Goal: Task Accomplishment & Management: Complete application form

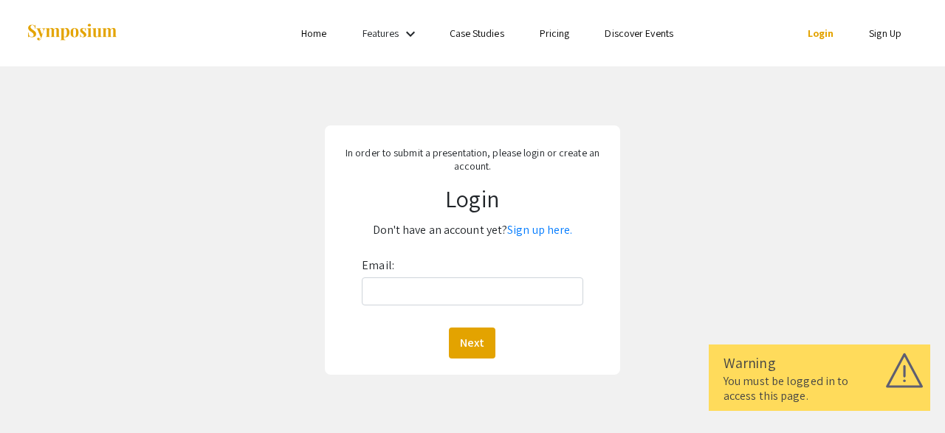
click at [826, 36] on link "Login" at bounding box center [820, 33] width 27 height 13
click at [448, 312] on div "Email: Next" at bounding box center [472, 306] width 221 height 105
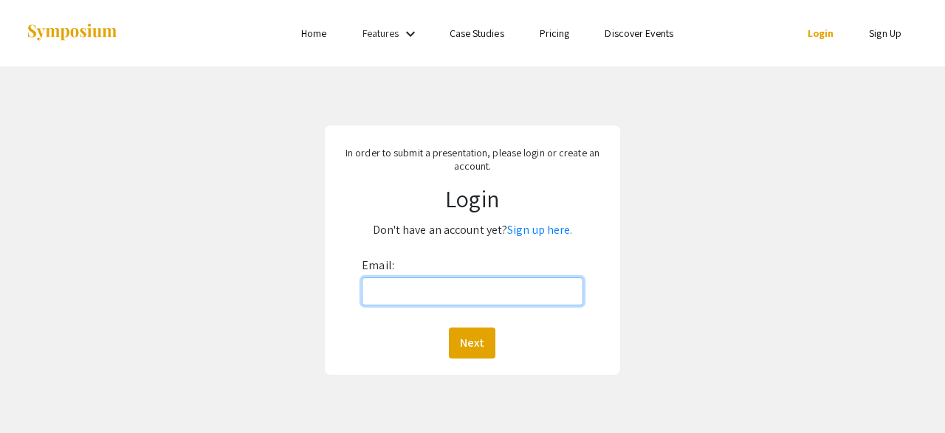
click at [442, 299] on input "Email:" at bounding box center [472, 291] width 221 height 28
type input "[EMAIL_ADDRESS][DOMAIN_NAME]"
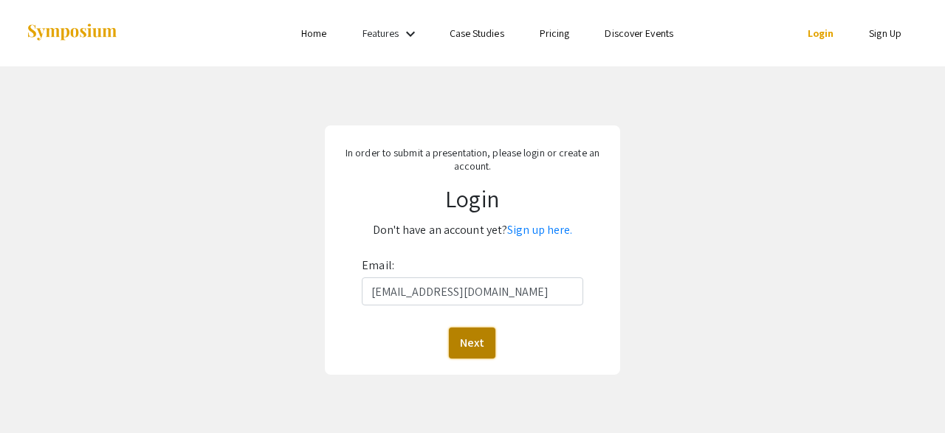
click at [460, 341] on button "Next" at bounding box center [472, 343] width 46 height 31
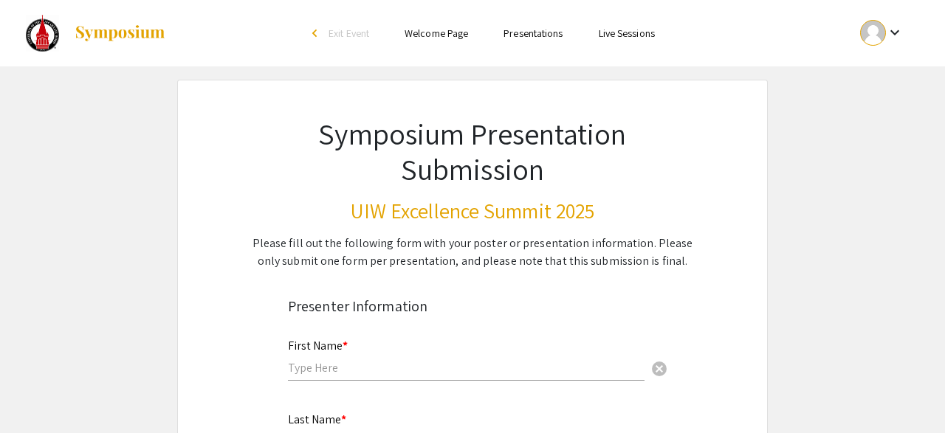
click at [532, 32] on link "Presentations" at bounding box center [532, 33] width 59 height 13
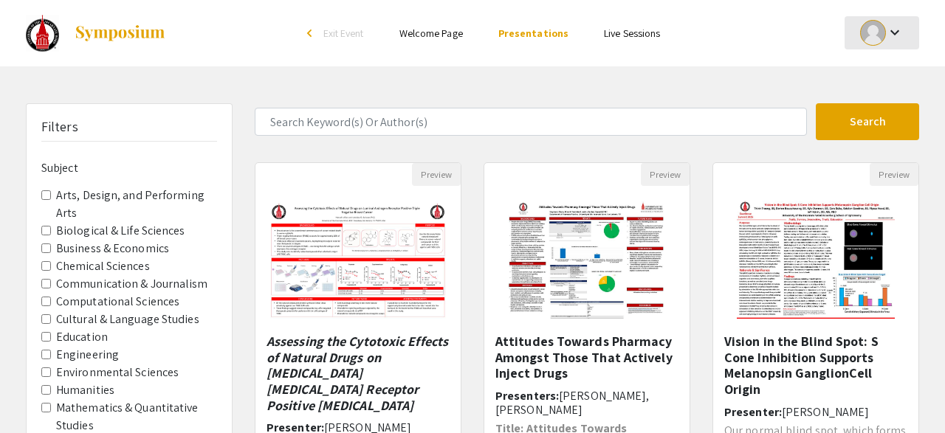
click at [888, 29] on mat-icon "keyboard_arrow_down" at bounding box center [895, 33] width 18 height 18
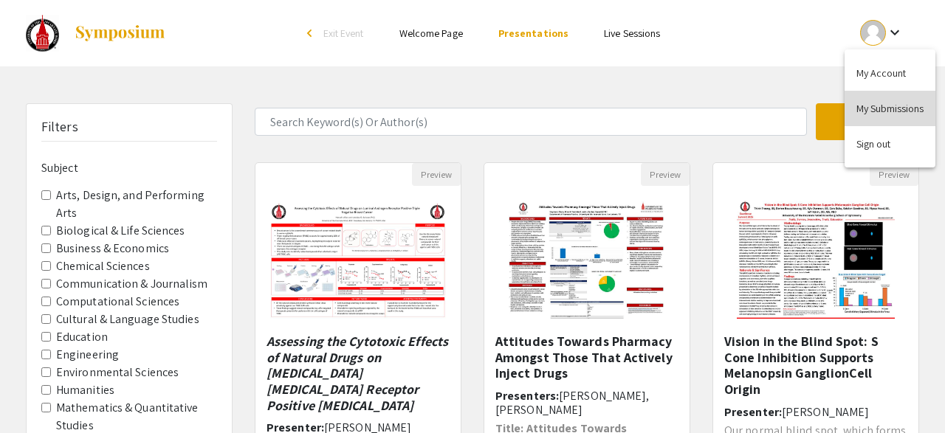
click at [869, 123] on button "My Submissions" at bounding box center [889, 108] width 91 height 35
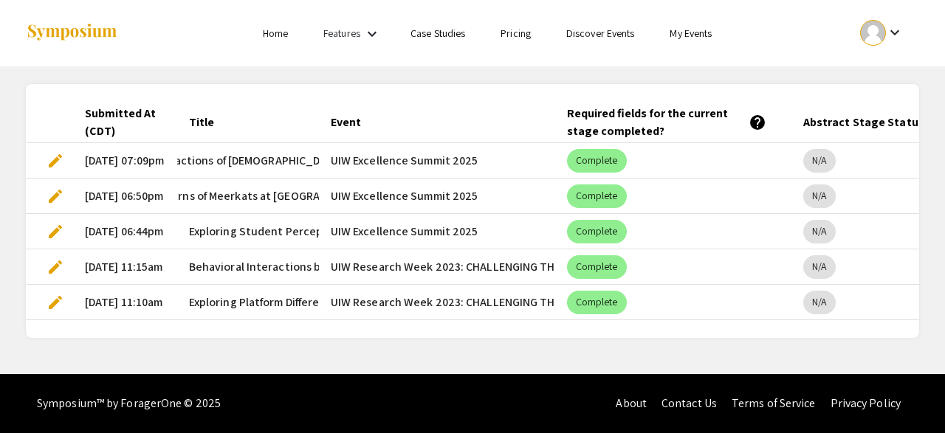
scroll to position [0, 202]
click at [218, 237] on span "Exploring Student Perceptions of AI: Understanding Knowledge, Usage and Attitud…" at bounding box center [410, 232] width 442 height 18
click at [213, 230] on span "Exploring Student Perceptions of AI: Understanding Knowledge, Usage and Attitud…" at bounding box center [410, 232] width 442 height 18
click at [61, 228] on span "edit" at bounding box center [55, 232] width 18 height 18
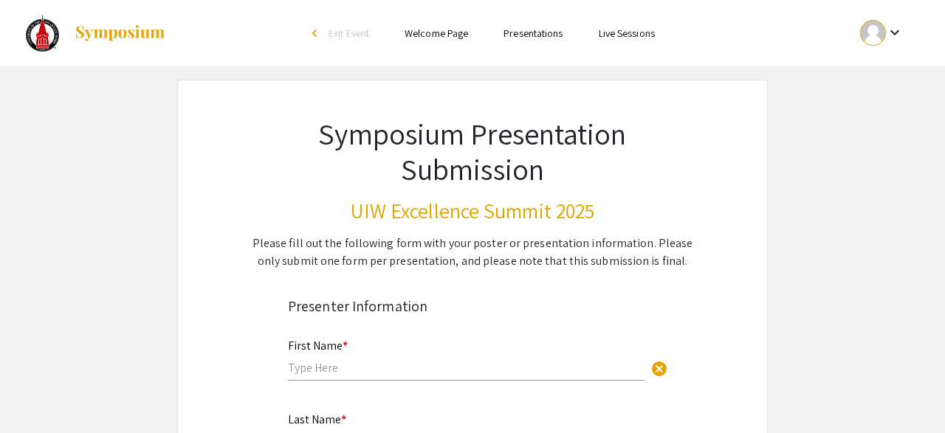
type input "[PERSON_NAME]"
type input "[EMAIL_ADDRESS][DOMAIN_NAME]"
radio input "true"
type input "Psychology"
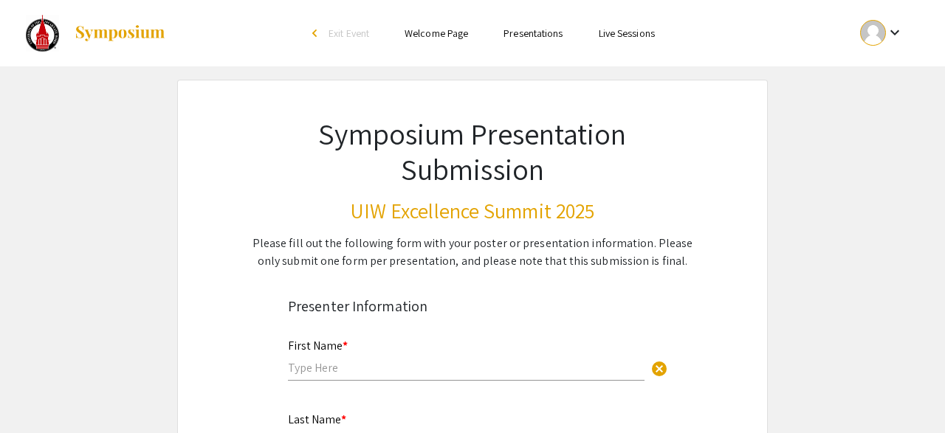
radio input "true"
select select "custom"
type input "0"
select select "auto"
type input "1"
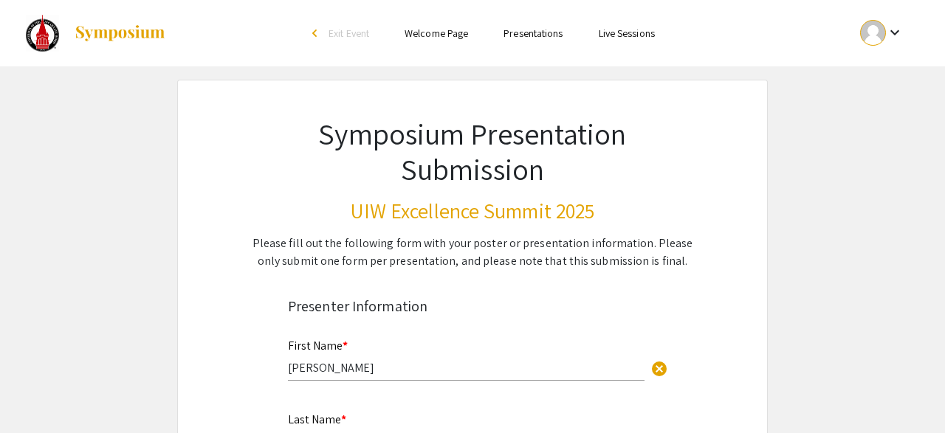
select select "auto"
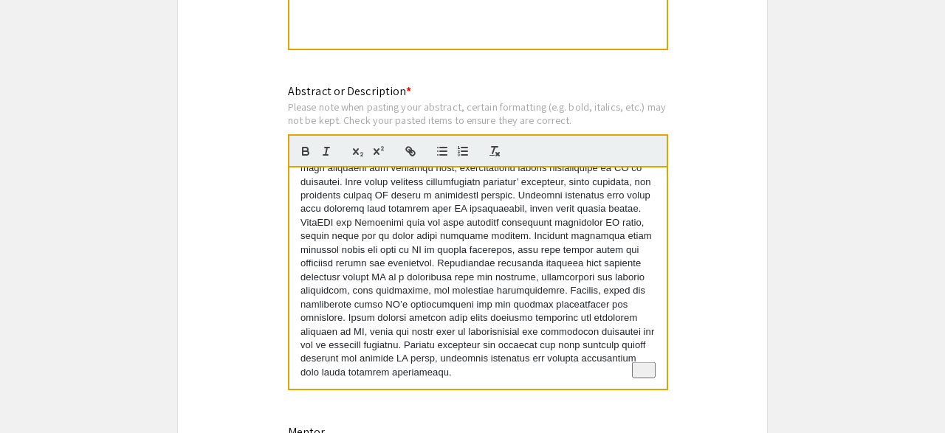
scroll to position [28, 0]
drag, startPoint x: 302, startPoint y: 149, endPoint x: 610, endPoint y: 387, distance: 389.8
click at [610, 387] on div "To enrich screen reader interactions, please activate Accessibility in Grammarl…" at bounding box center [477, 278] width 377 height 221
copy p "Lo ipsumdolor sitametconse (AD) elitseddoeiu tempor incididuntut laboreetdo mag…"
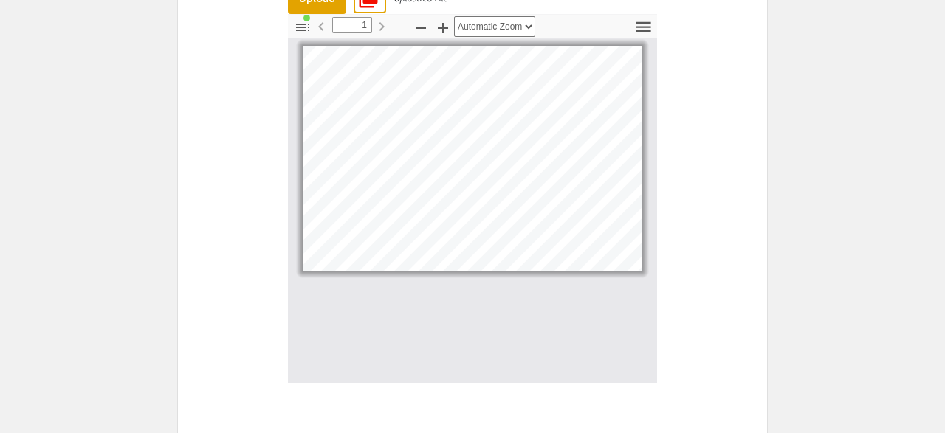
scroll to position [4742, 0]
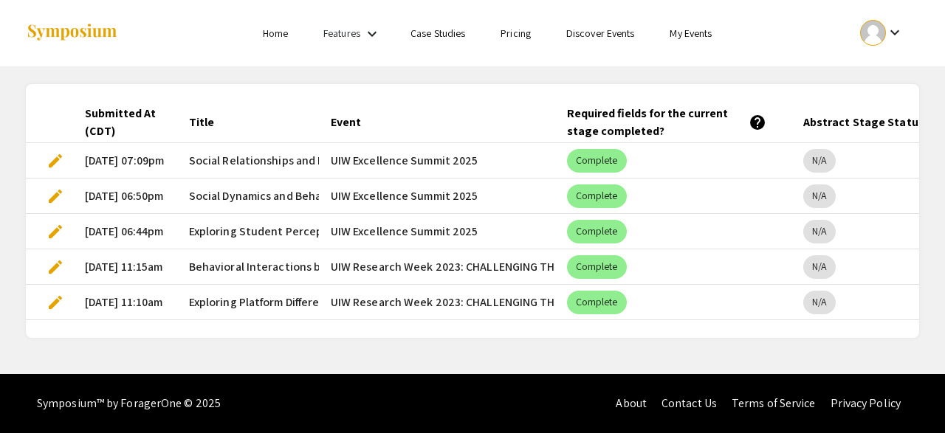
scroll to position [0, 202]
click at [52, 162] on span "edit" at bounding box center [55, 161] width 18 height 18
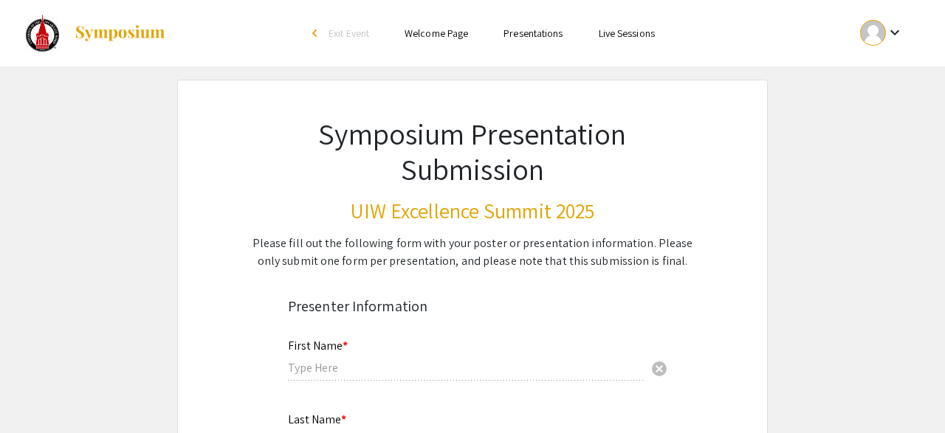
type input "[PERSON_NAME]"
type input "[EMAIL_ADDRESS][DOMAIN_NAME]"
radio input "true"
type input "Psychology"
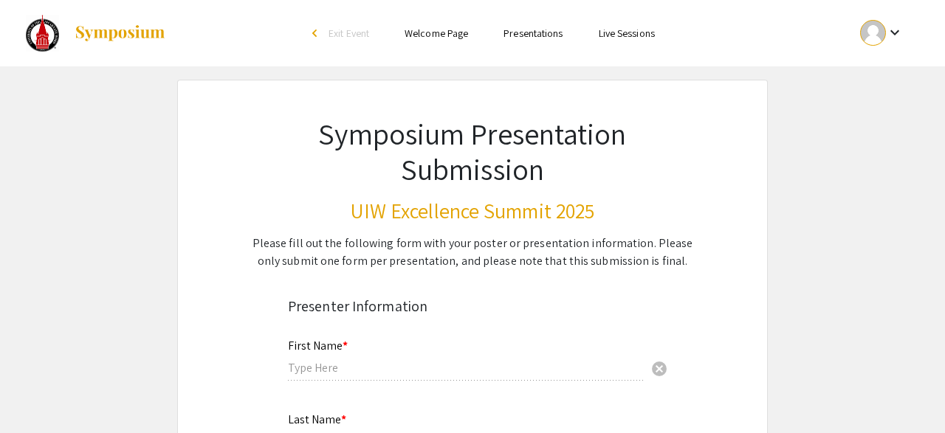
radio input "true"
select select "custom"
type input "0"
select select "auto"
type input "1"
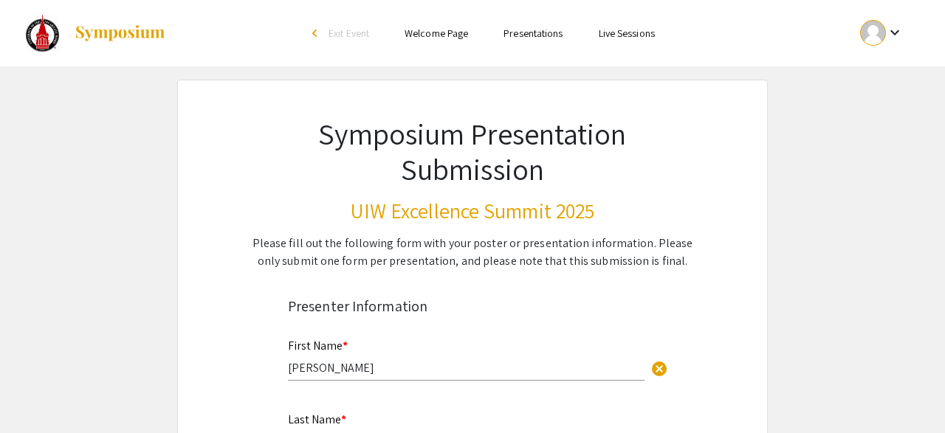
select select "auto"
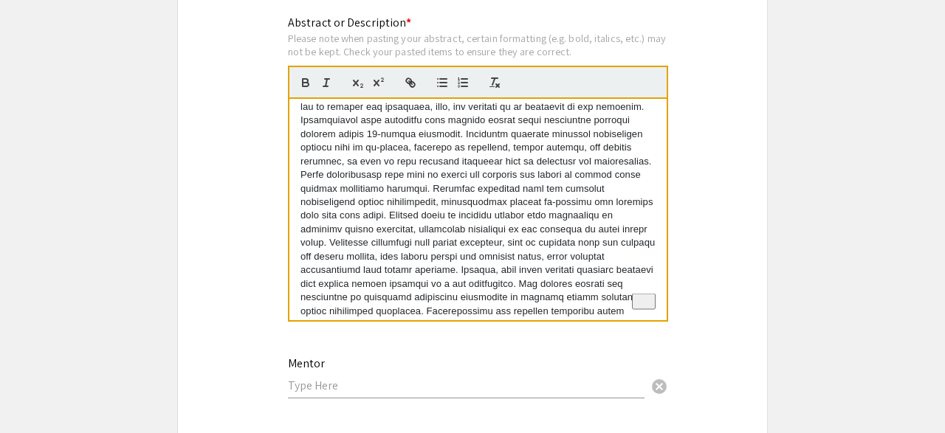
scroll to position [96, 0]
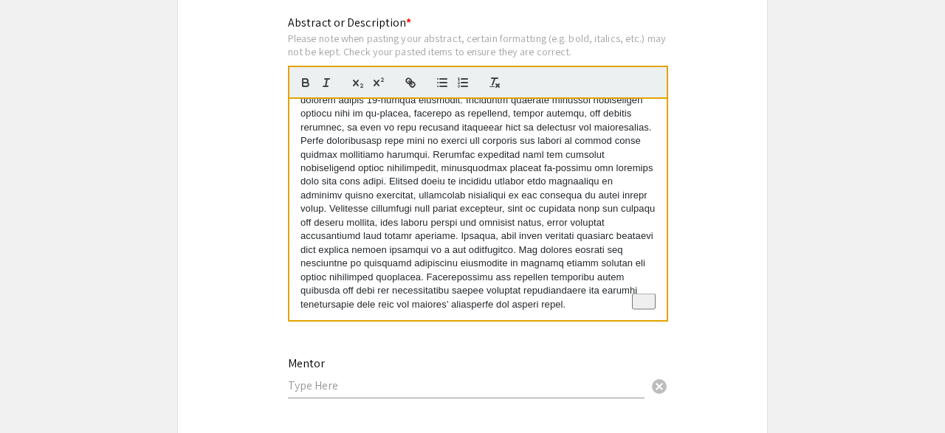
drag, startPoint x: 300, startPoint y: 83, endPoint x: 651, endPoint y: 303, distance: 414.2
click at [651, 303] on div "To enrich screen reader interactions, please activate Accessibility in Grammarl…" at bounding box center [477, 209] width 377 height 221
copy p "Understanding the social behavior of animals in managed care environments is es…"
